Goal: Check status: Check status

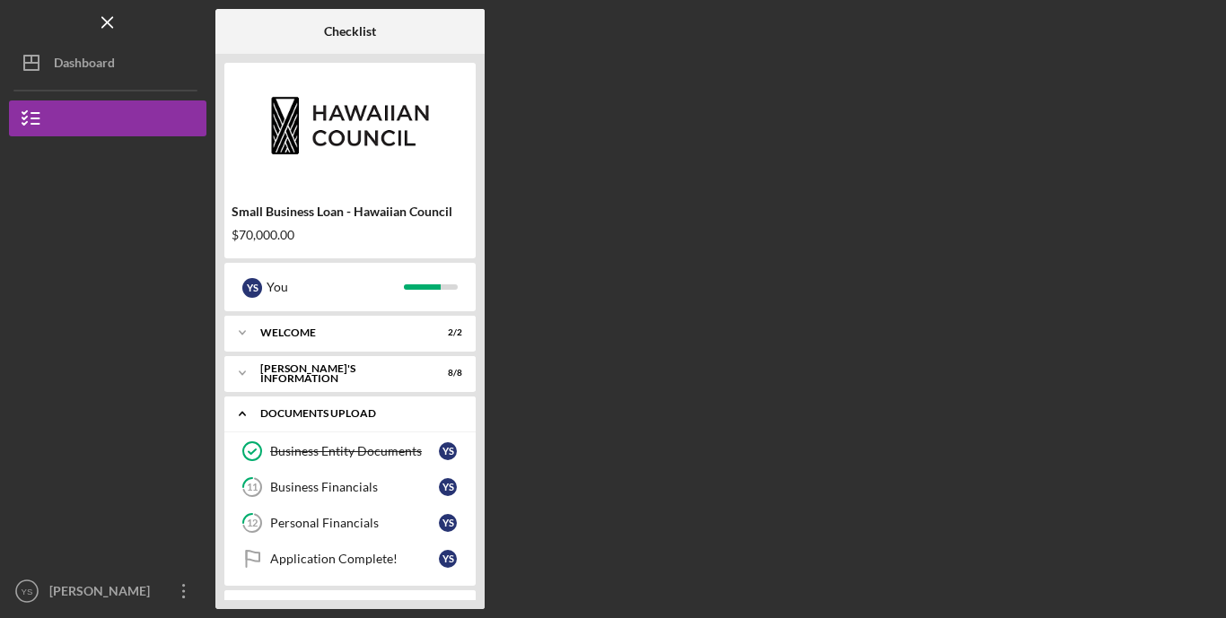
scroll to position [35, 0]
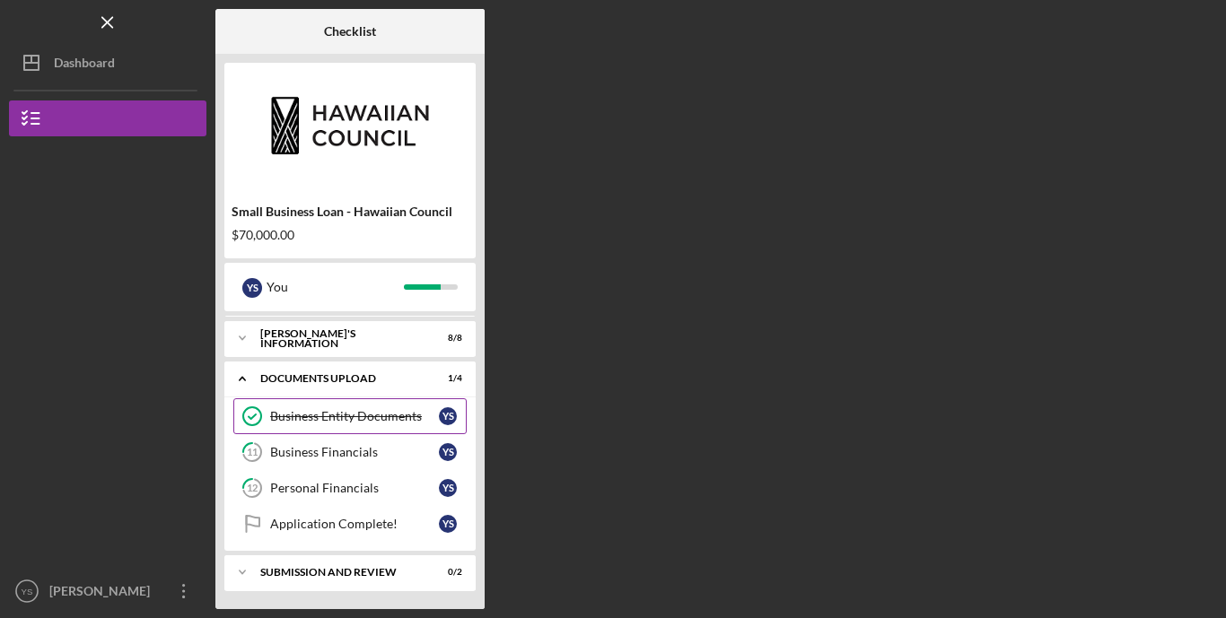
click at [381, 418] on div "Business Entity Documents" at bounding box center [354, 416] width 169 height 14
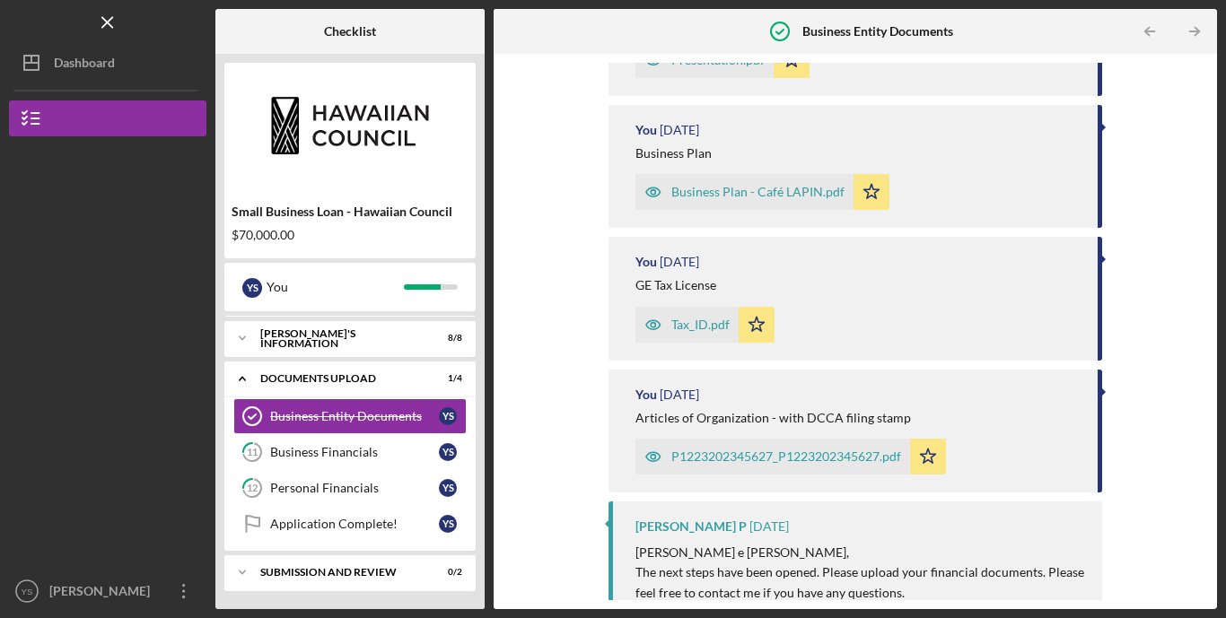
scroll to position [392, 0]
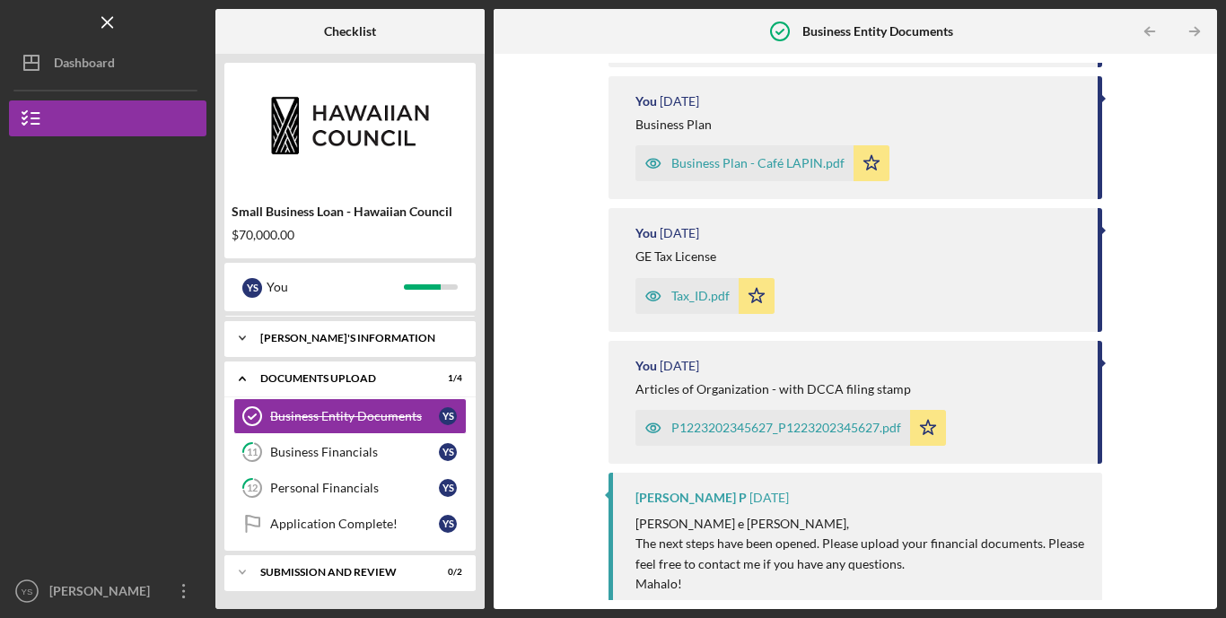
click at [299, 345] on div "Icon/Expander [PERSON_NAME]'S INFORMATION 8 / 8" at bounding box center [349, 338] width 251 height 36
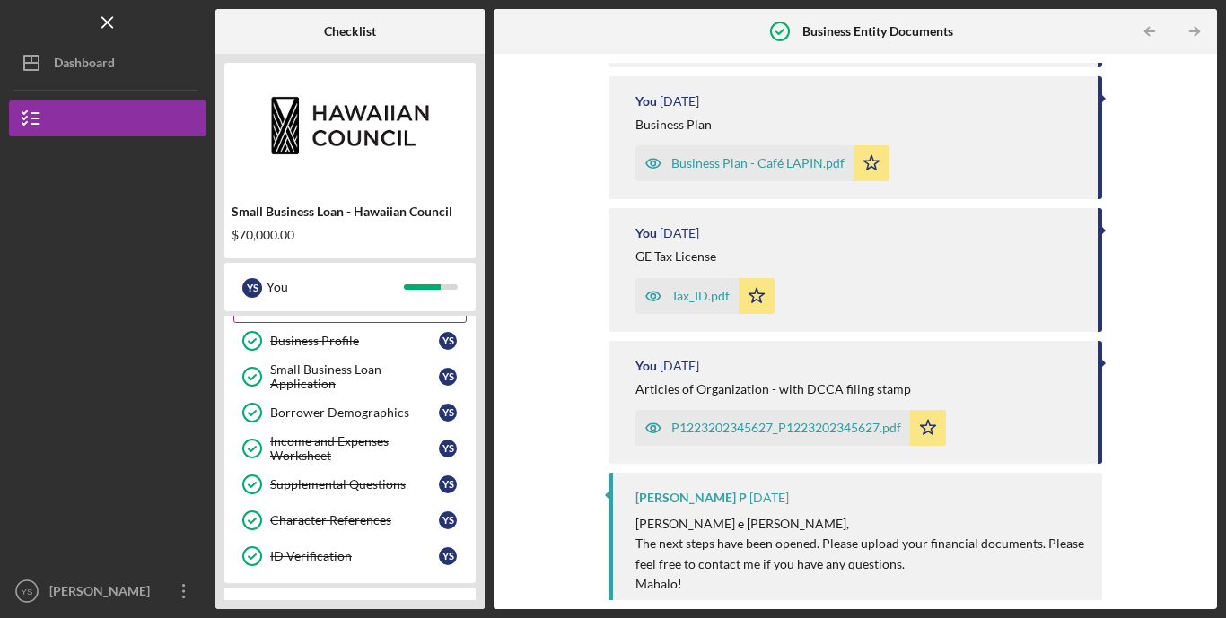
scroll to position [107, 0]
click at [325, 492] on link "Supplemental Questions Supplemental Questions Y S" at bounding box center [349, 484] width 233 height 36
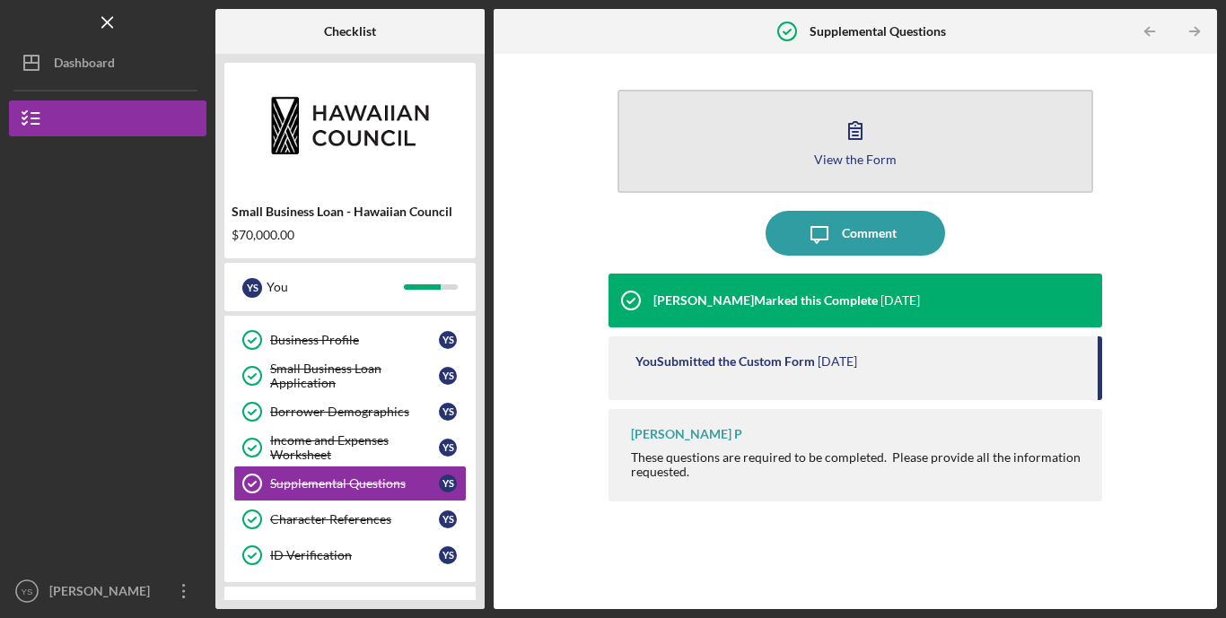
click at [755, 132] on button "View the Form Form" at bounding box center [855, 141] width 476 height 103
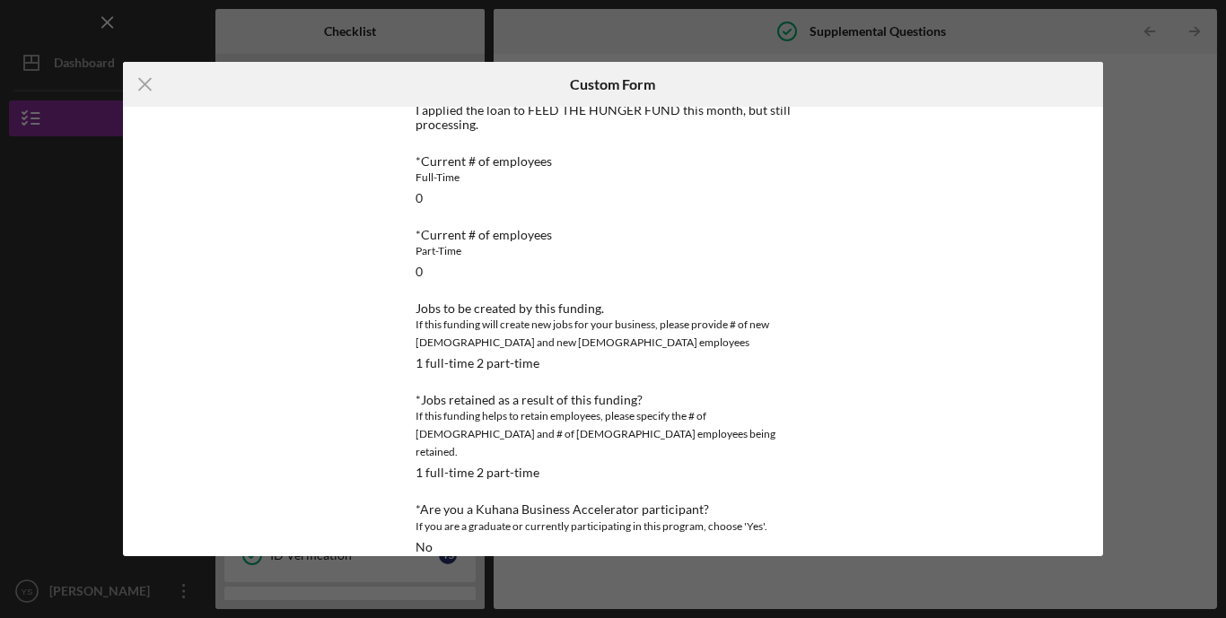
scroll to position [683, 0]
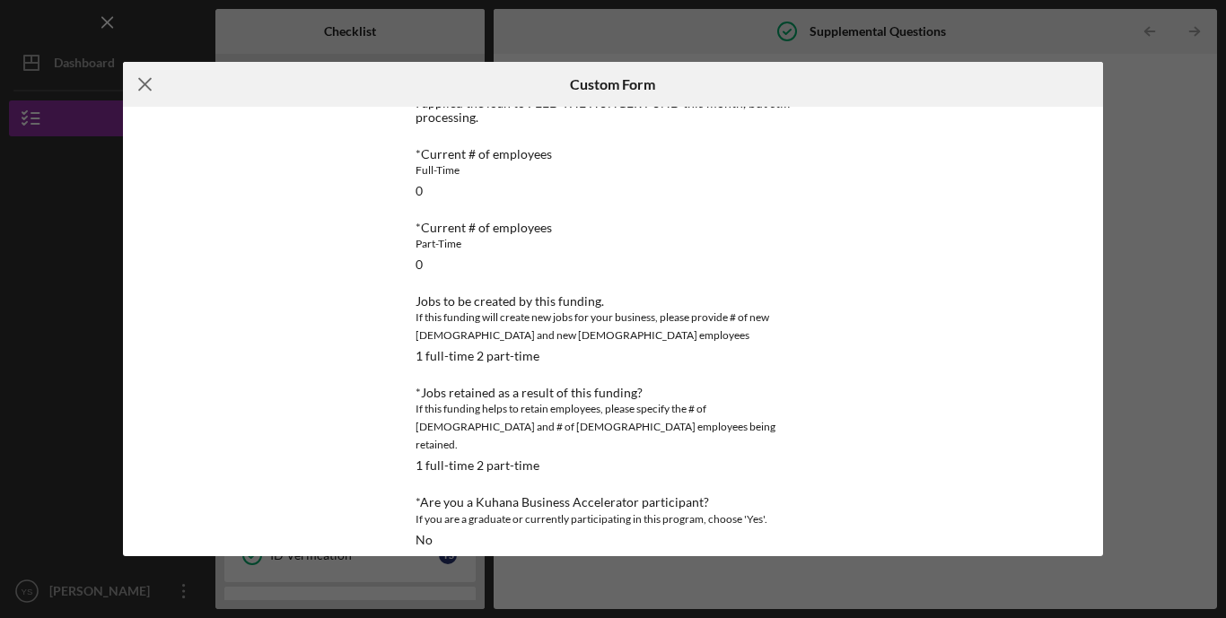
click at [147, 73] on icon "Icon/Menu Close" at bounding box center [145, 84] width 45 height 45
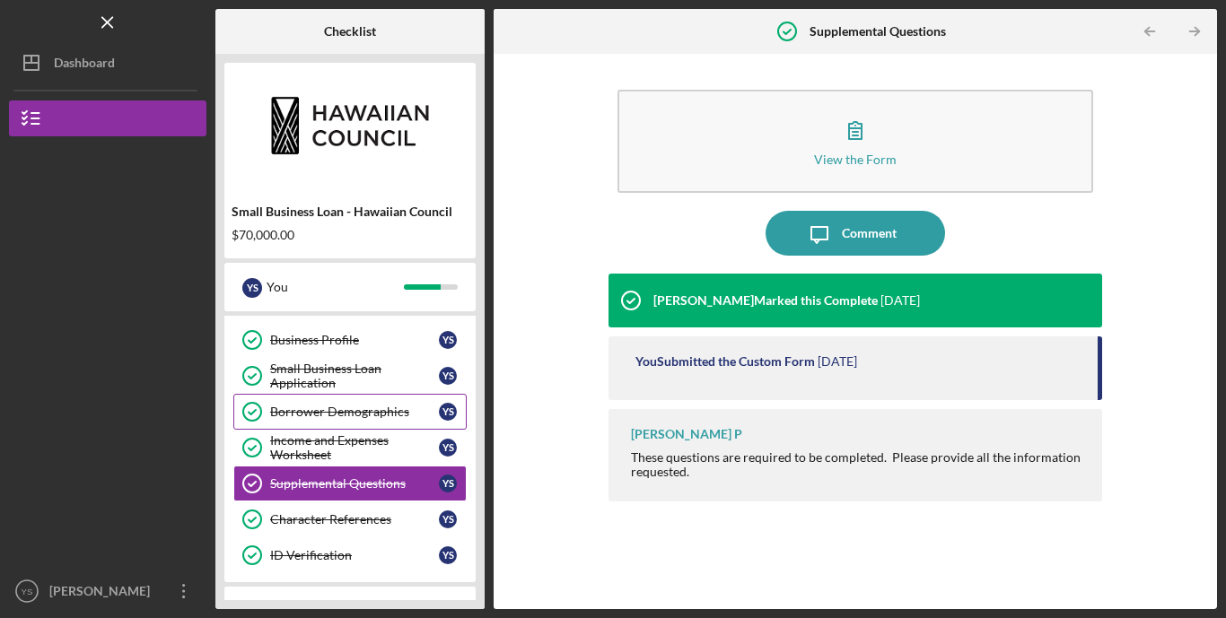
click at [334, 413] on div "Borrower Demographics" at bounding box center [354, 412] width 169 height 14
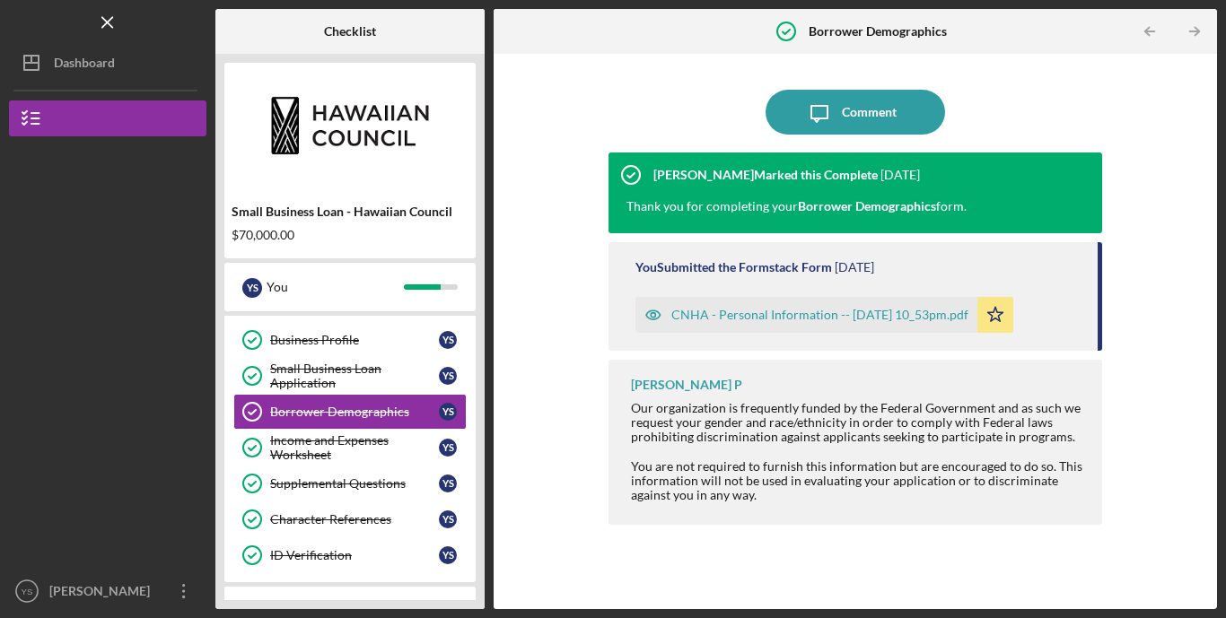
click at [761, 319] on div "CNHA - Personal Information -- [DATE] 10_53pm.pdf" at bounding box center [819, 315] width 297 height 14
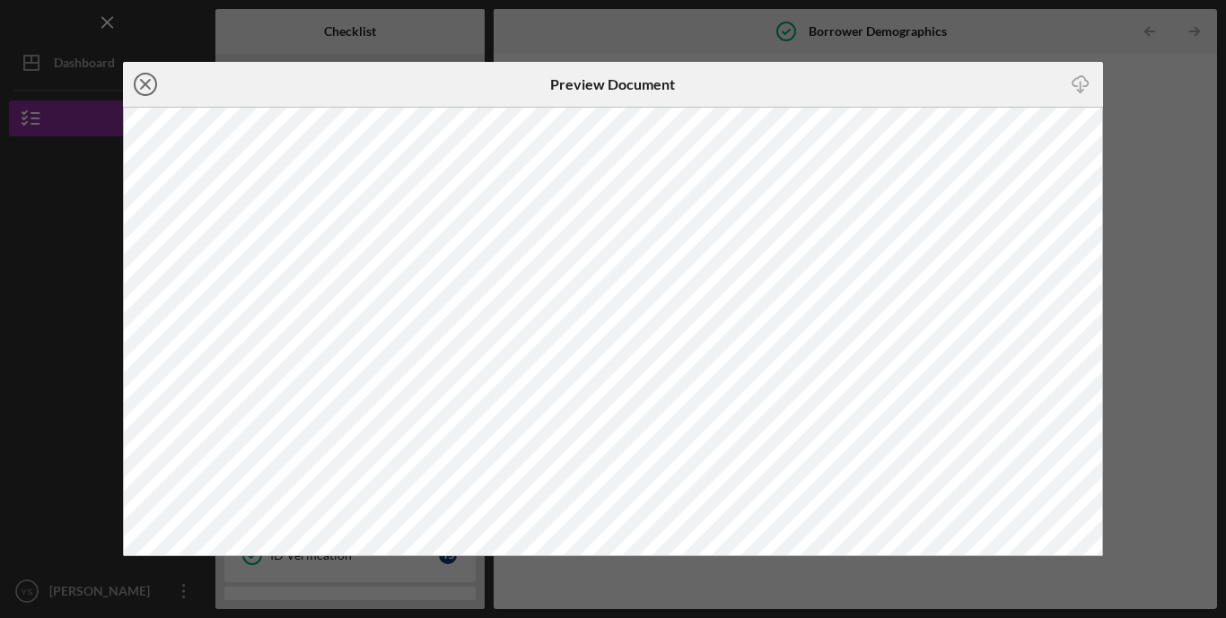
click at [143, 85] on line at bounding box center [145, 84] width 9 height 9
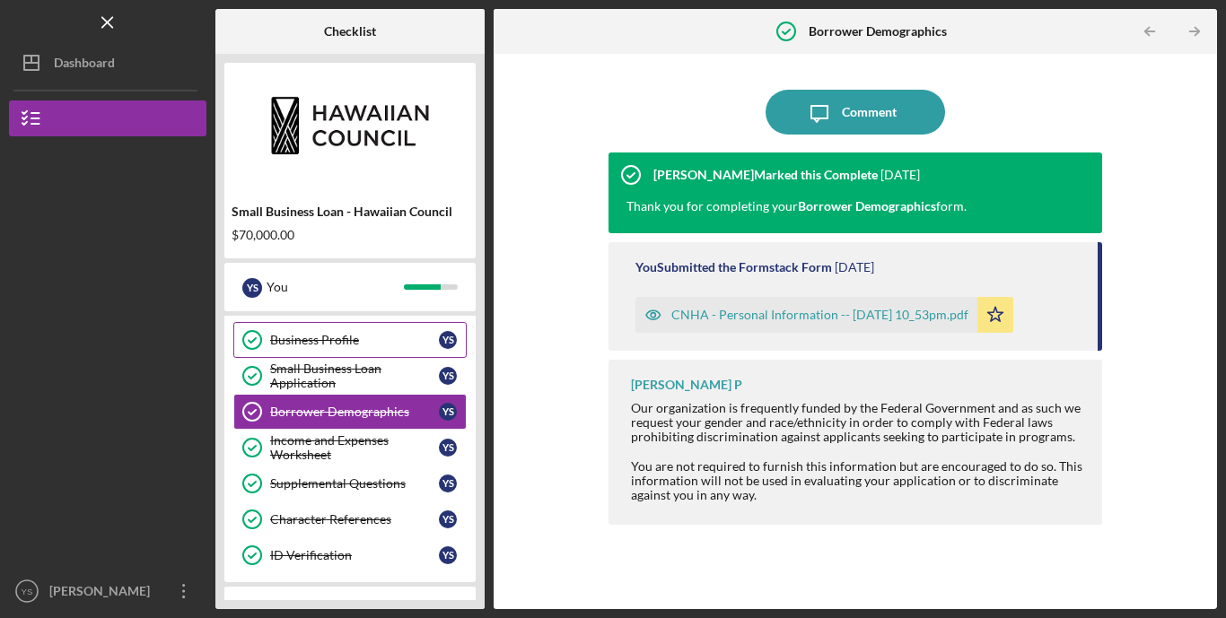
click at [336, 343] on div "Business Profile" at bounding box center [354, 340] width 169 height 14
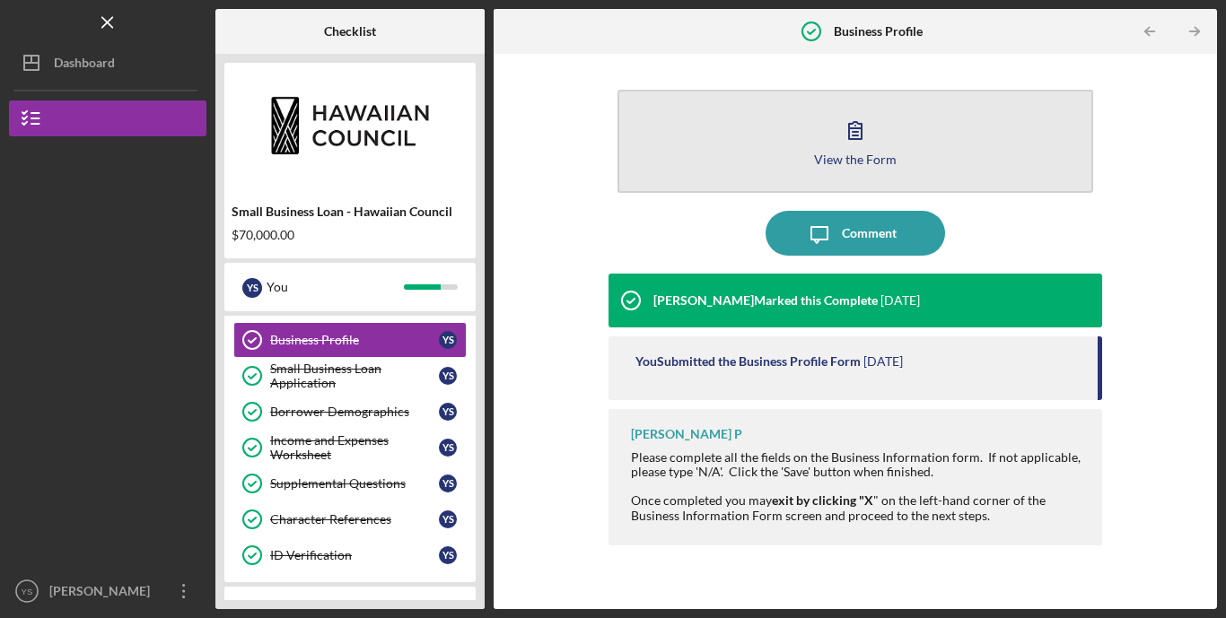
click at [855, 173] on button "View the Form Form" at bounding box center [855, 141] width 476 height 103
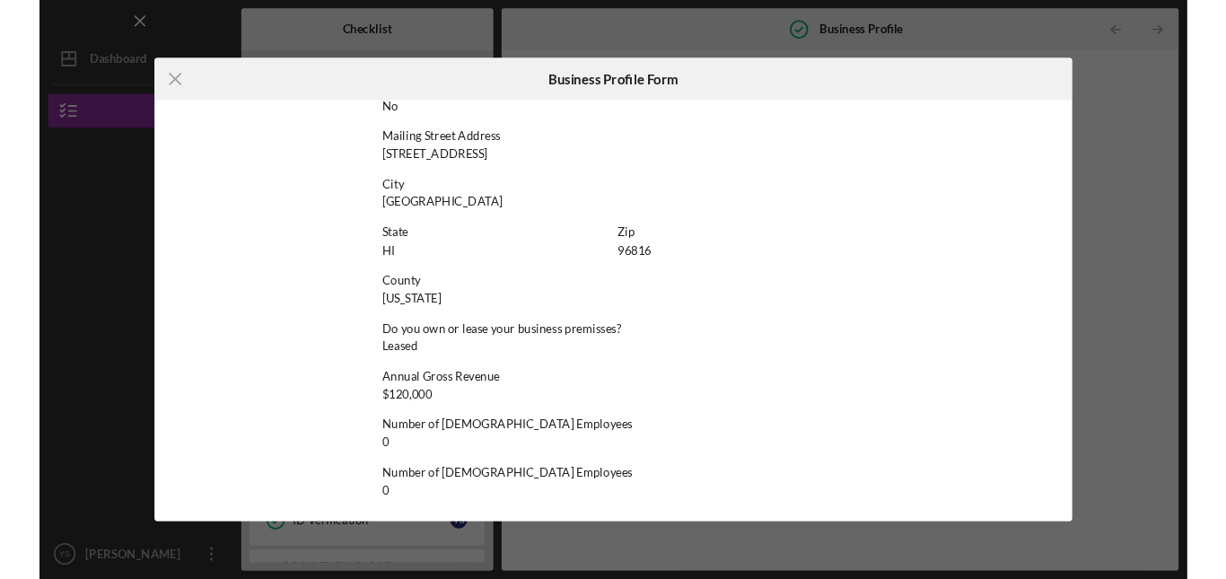
scroll to position [995, 0]
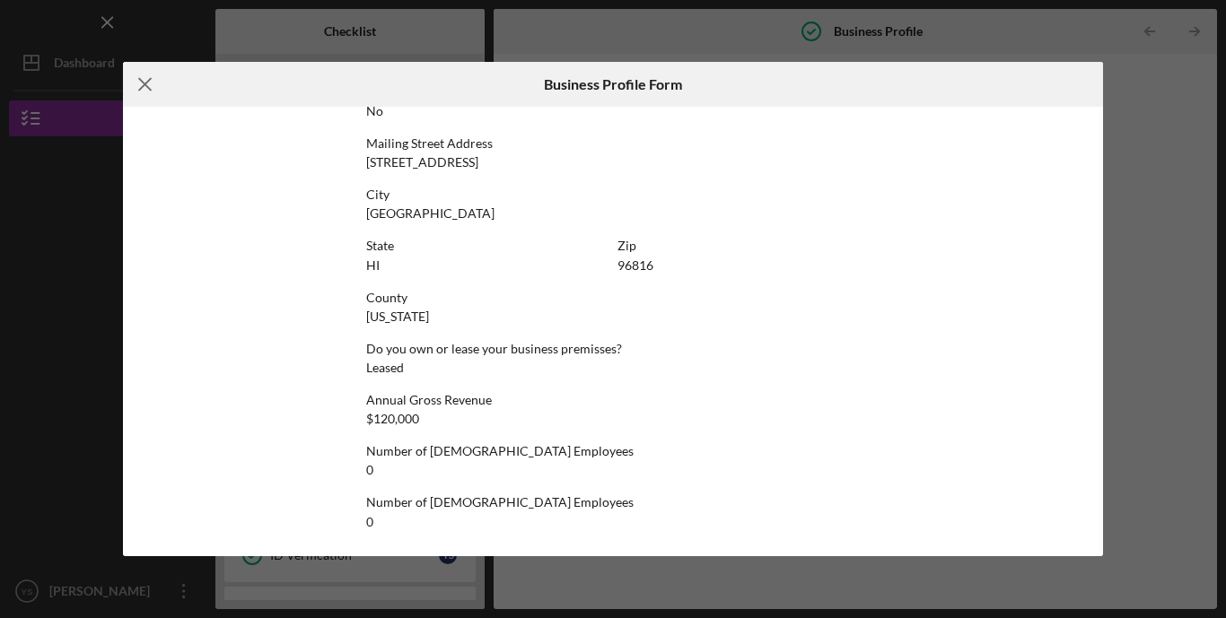
click at [143, 82] on icon "Icon/Menu Close" at bounding box center [145, 84] width 45 height 45
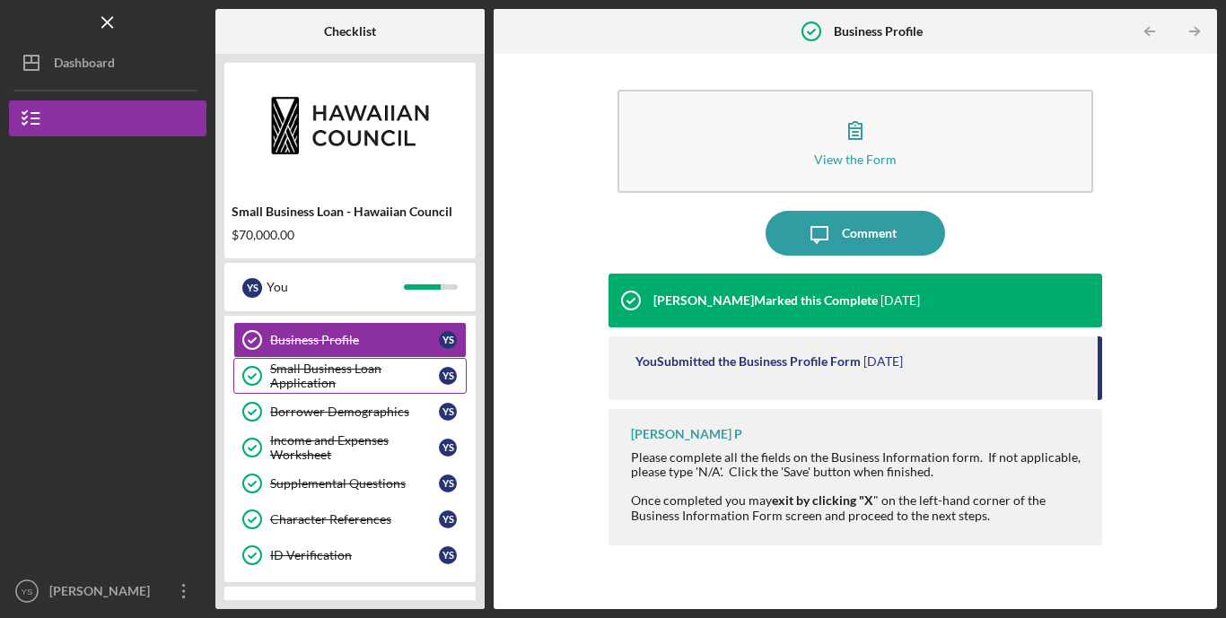
click at [337, 382] on div "Small Business Loan Application" at bounding box center [354, 376] width 169 height 29
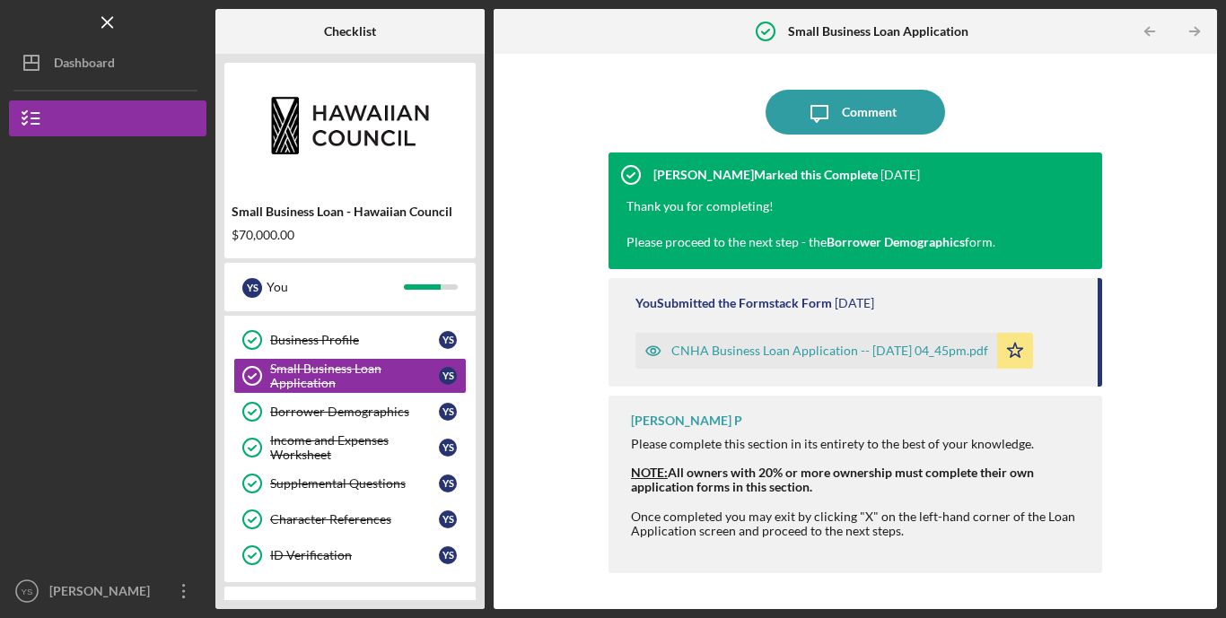
click at [763, 352] on div "CNHA Business Loan Application -- [DATE] 04_45pm.pdf" at bounding box center [829, 351] width 317 height 14
